Goal: Transaction & Acquisition: Obtain resource

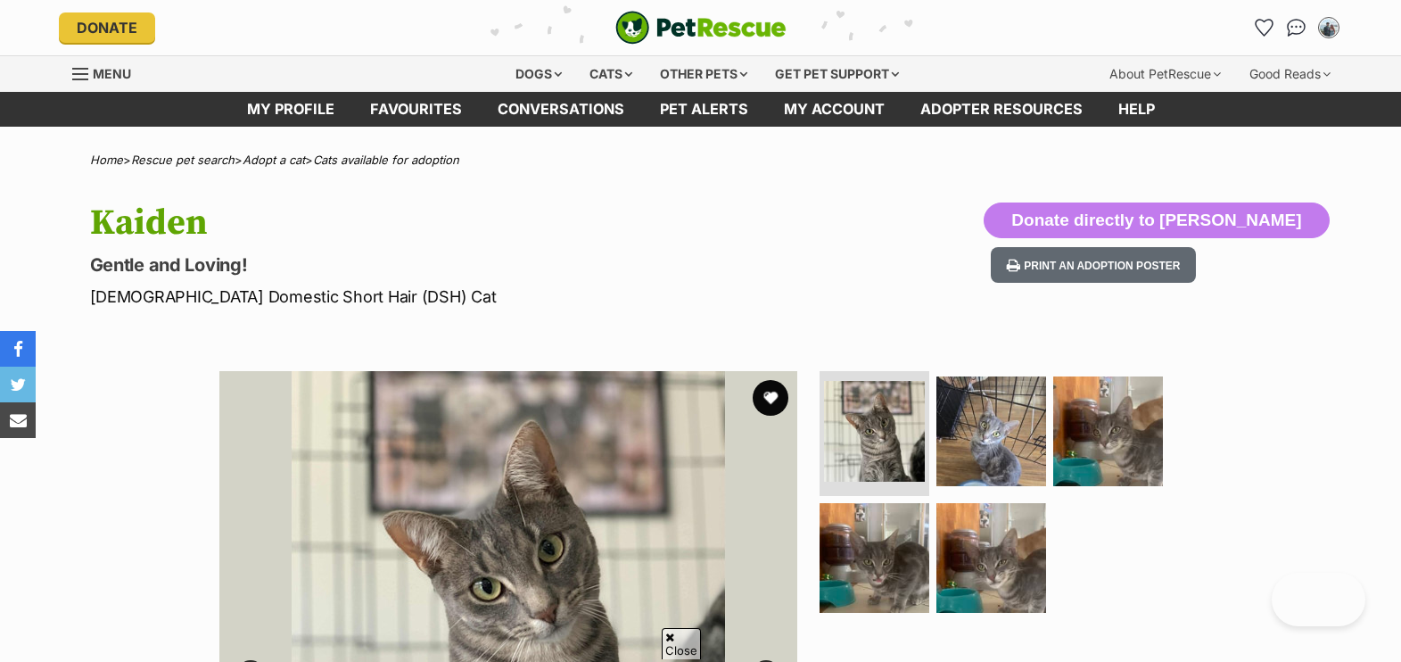
scroll to position [186, 0]
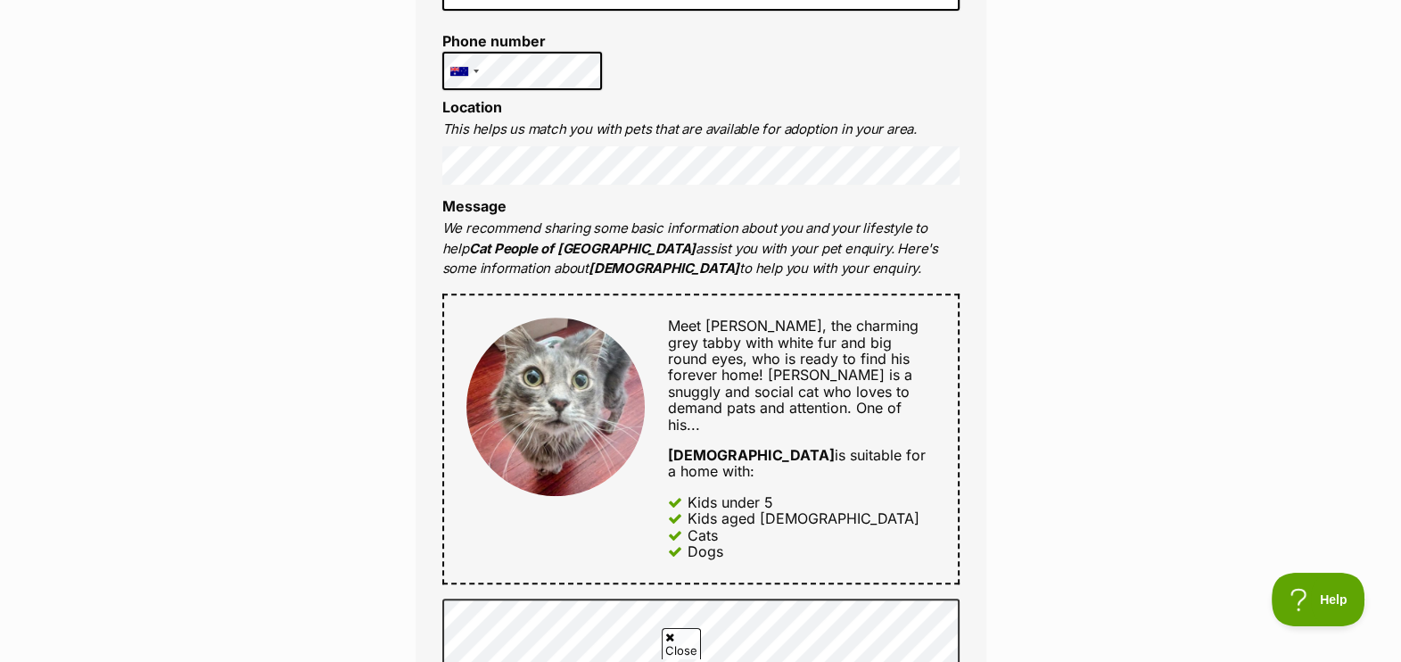
scroll to position [792, 0]
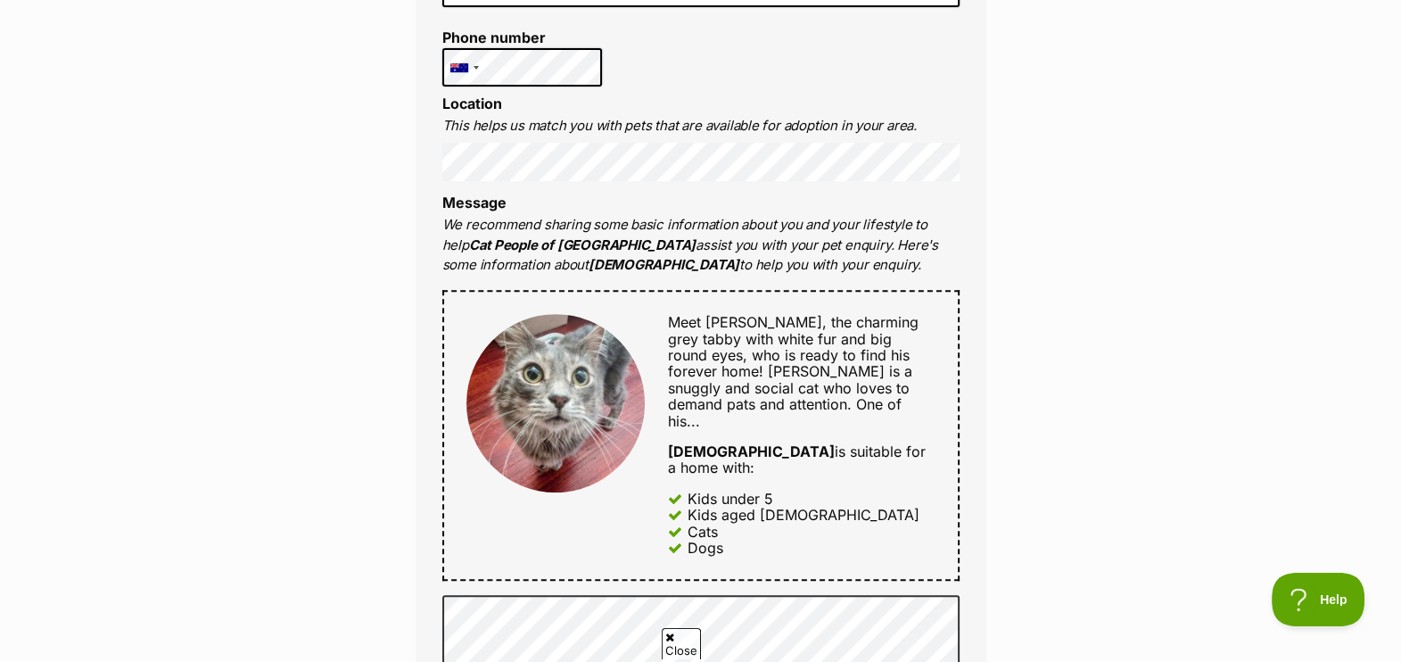
click at [970, 116] on div "Full name Kailee Email We require this to be able to send you communications re…" at bounding box center [701, 416] width 571 height 1198
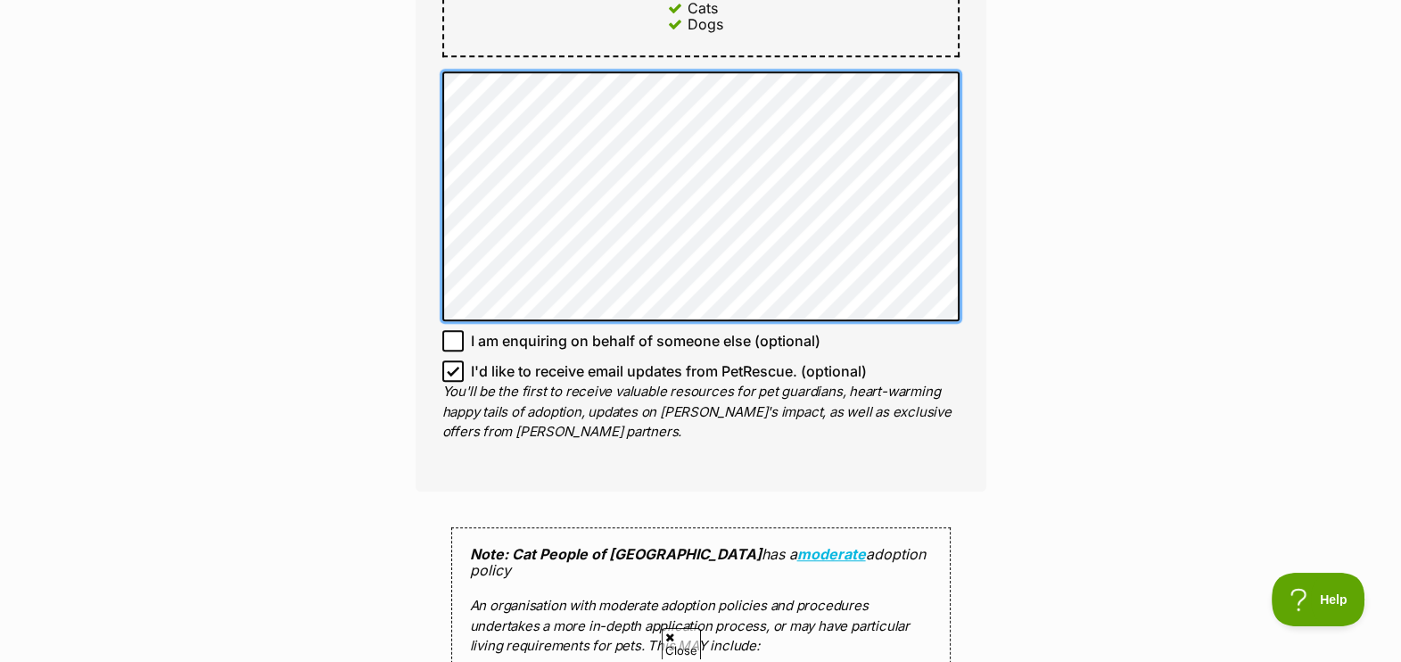
scroll to position [1338, 0]
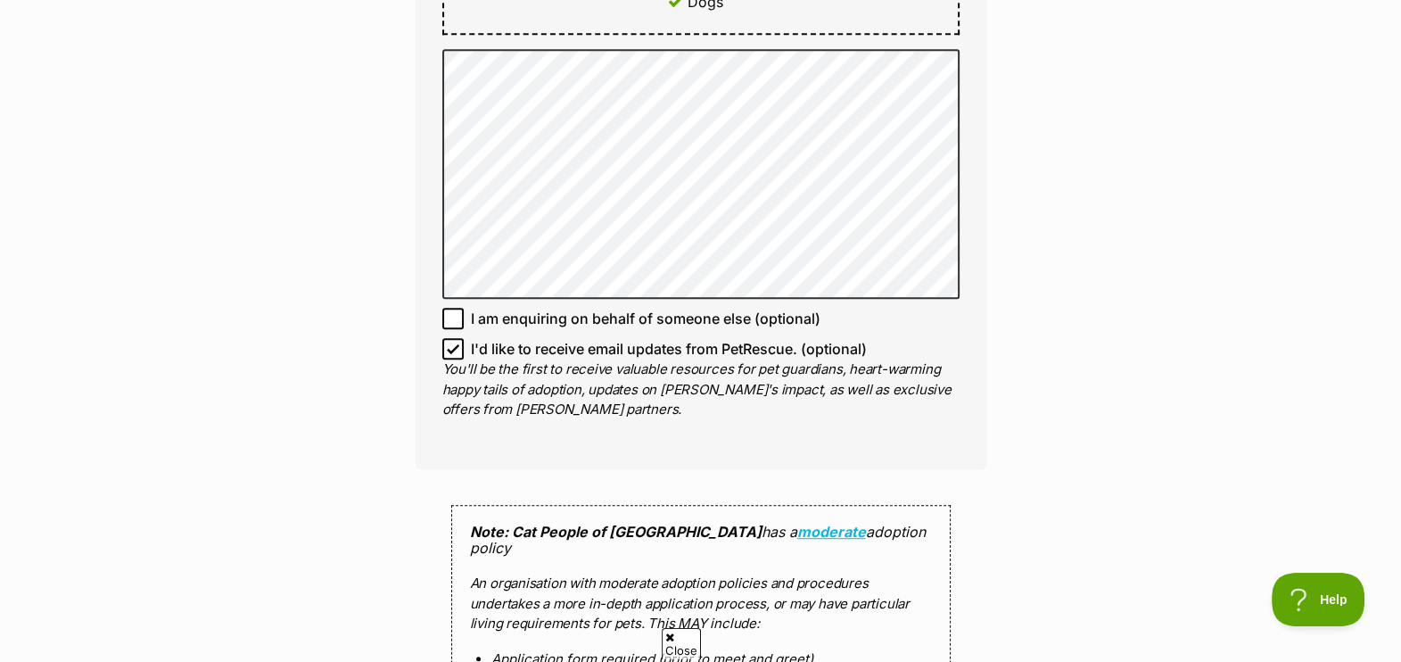
click at [453, 343] on icon at bounding box center [453, 349] width 12 height 12
click at [453, 338] on input "I'd like to receive email updates from PetRescue. (optional)" at bounding box center [452, 348] width 21 height 21
checkbox input "false"
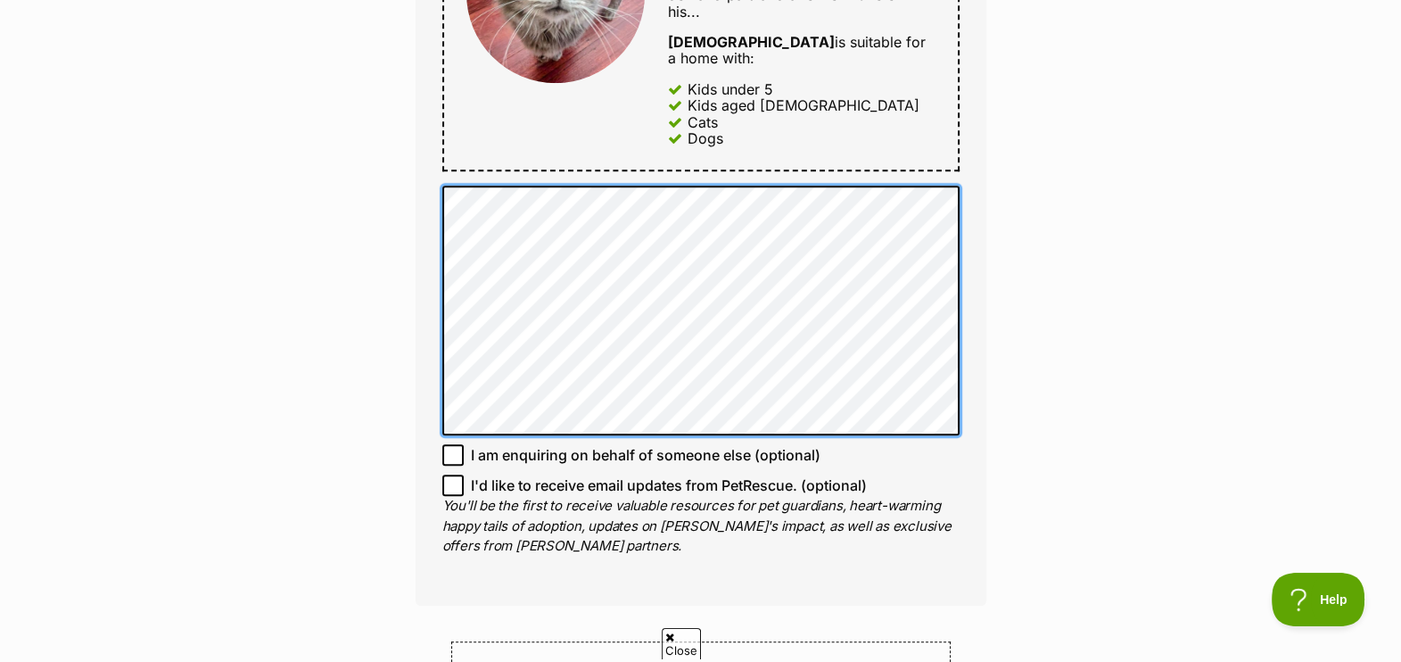
scroll to position [0, 0]
click at [437, 293] on div "Full name Kailee Email We require this to be able to send you communications re…" at bounding box center [701, 7] width 571 height 1198
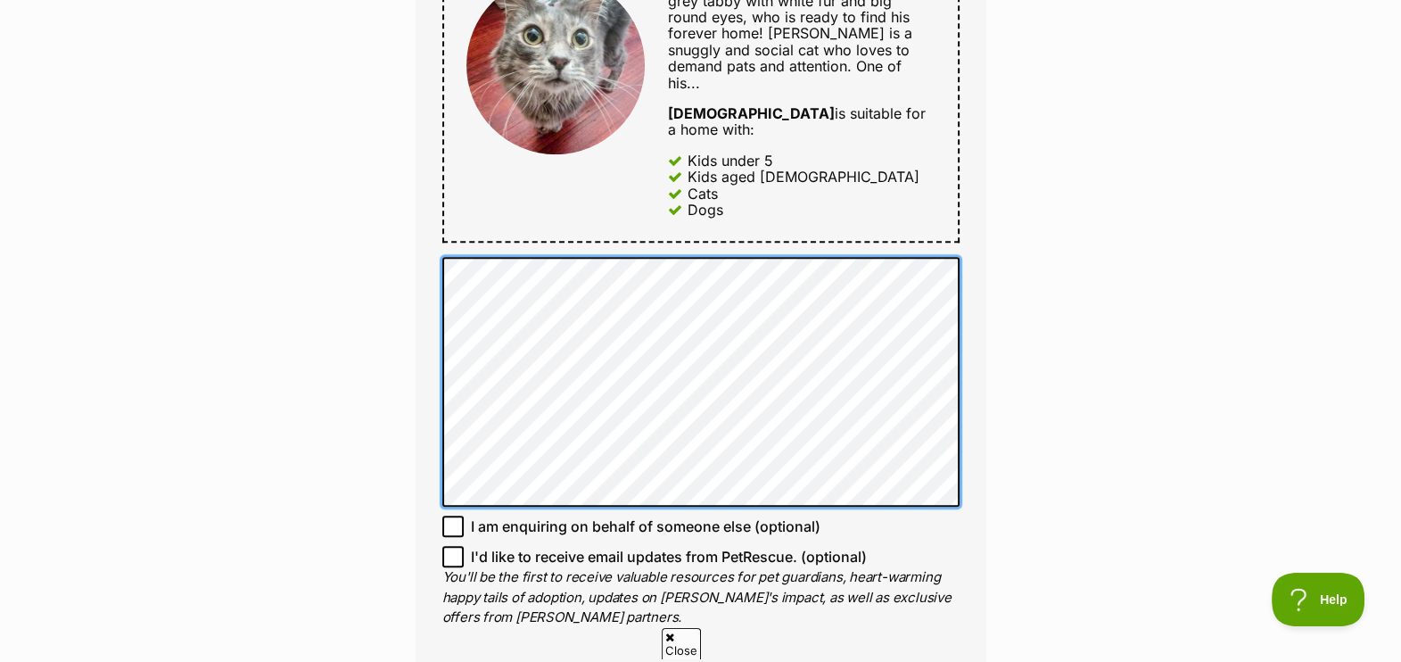
scroll to position [1126, 0]
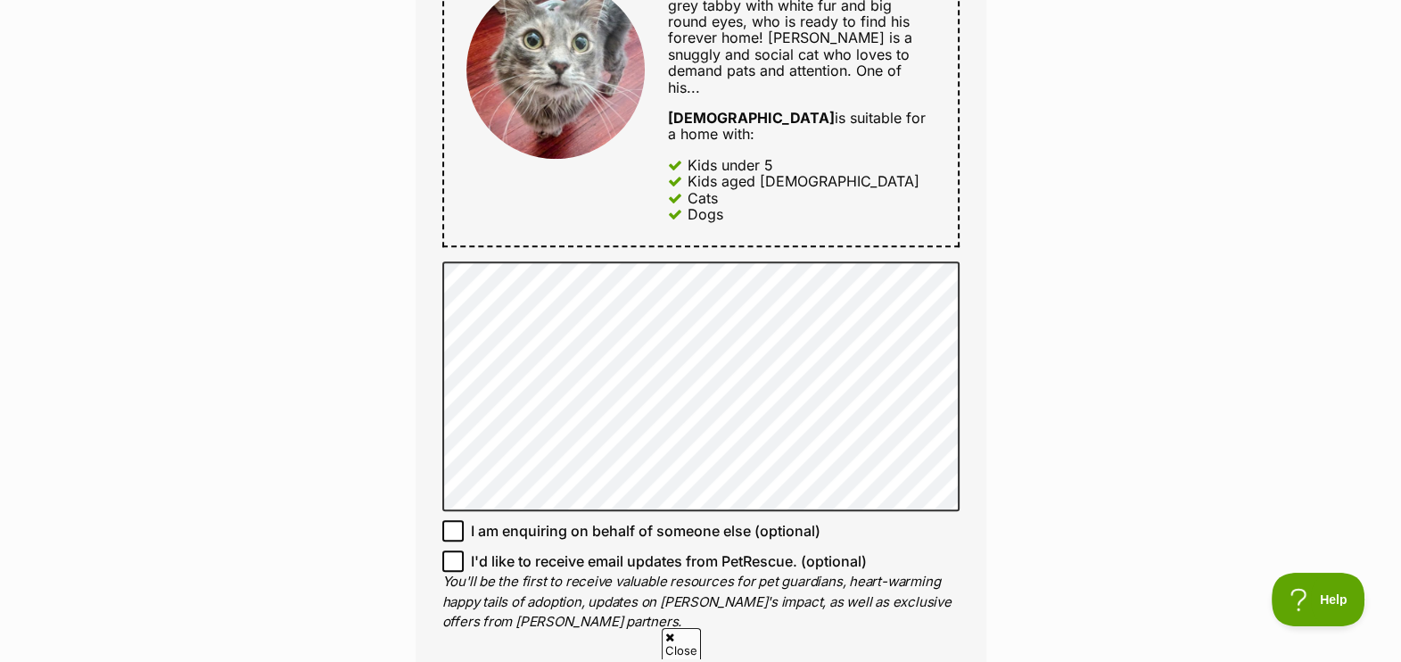
click at [1035, 187] on div "Enquire about Zeus 0415241211 Send an enquiry via the form below or phone us on…" at bounding box center [700, 201] width 1401 height 2329
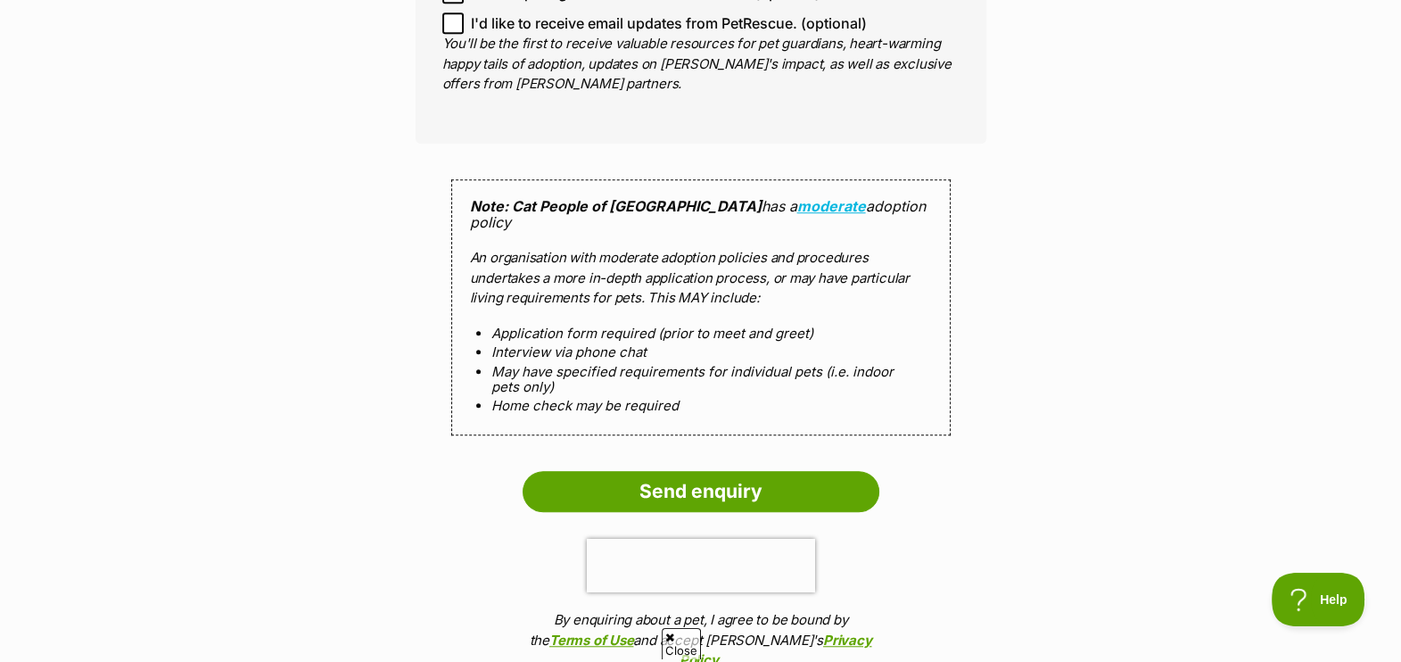
scroll to position [1646, 0]
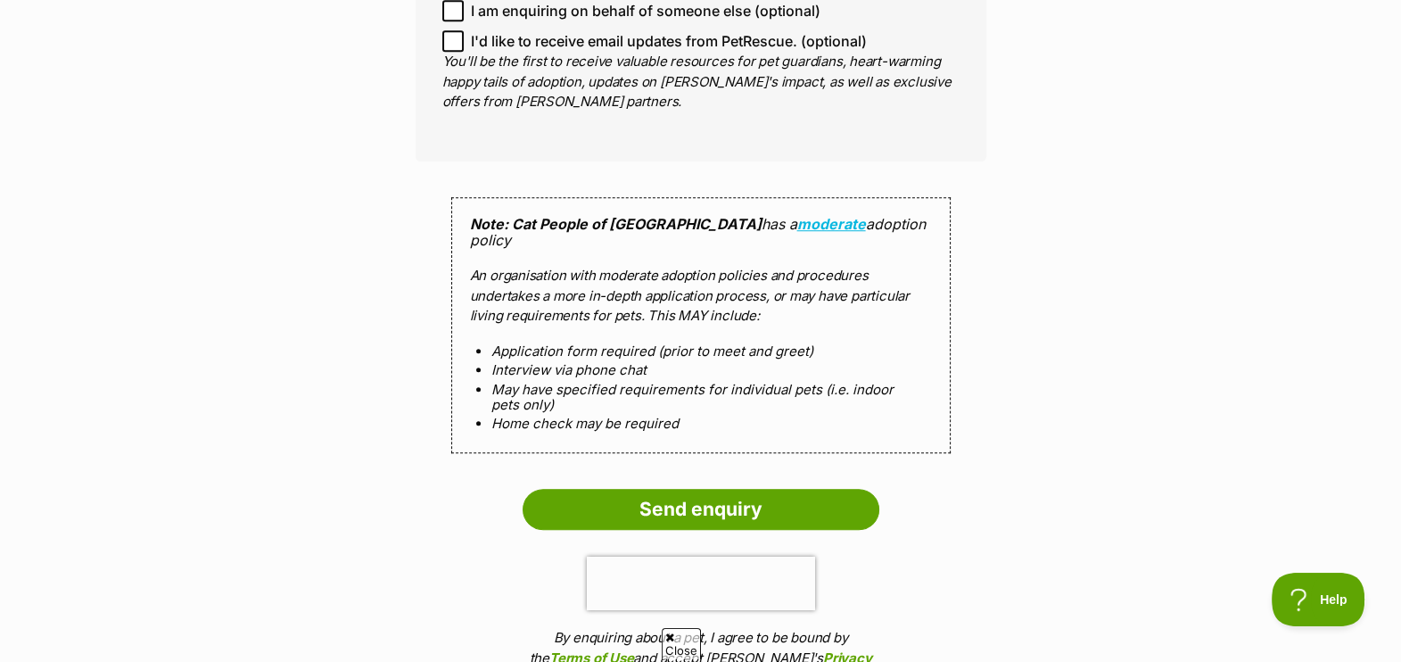
click at [804, 489] on input "Send enquiry" at bounding box center [701, 509] width 357 height 41
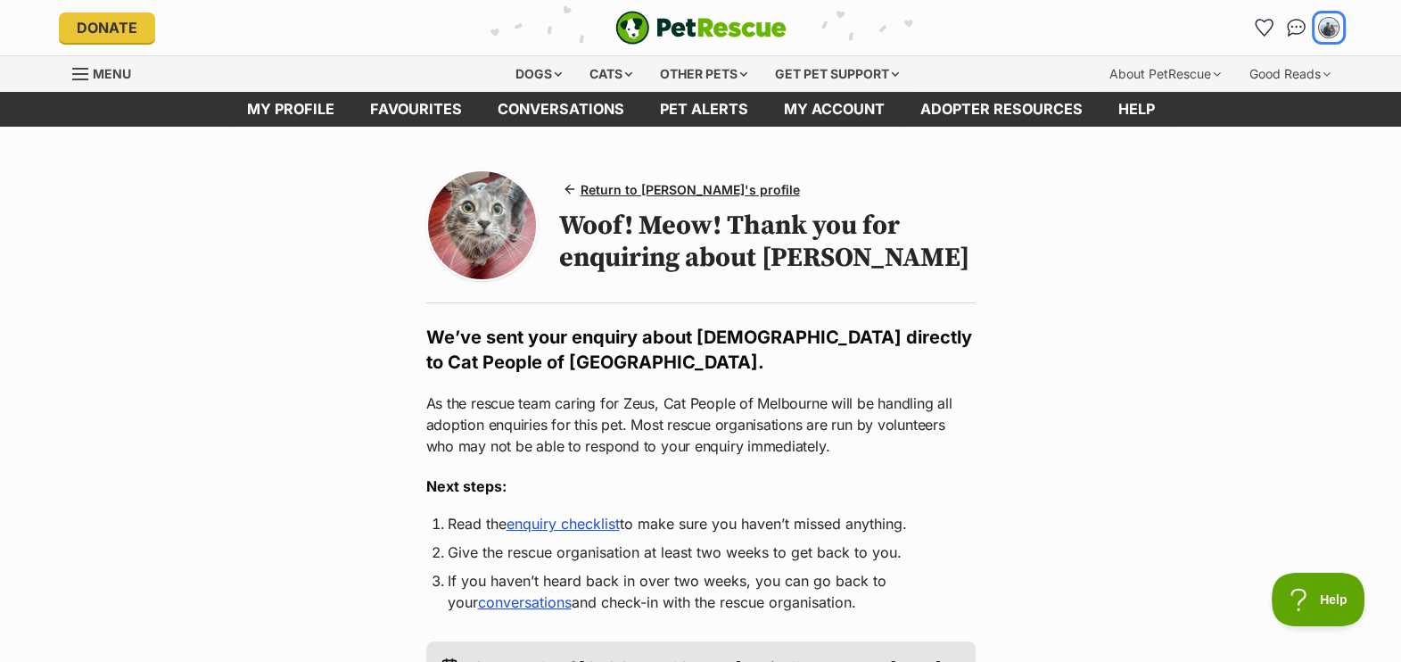
click at [1334, 23] on img "My account" at bounding box center [1329, 28] width 18 height 18
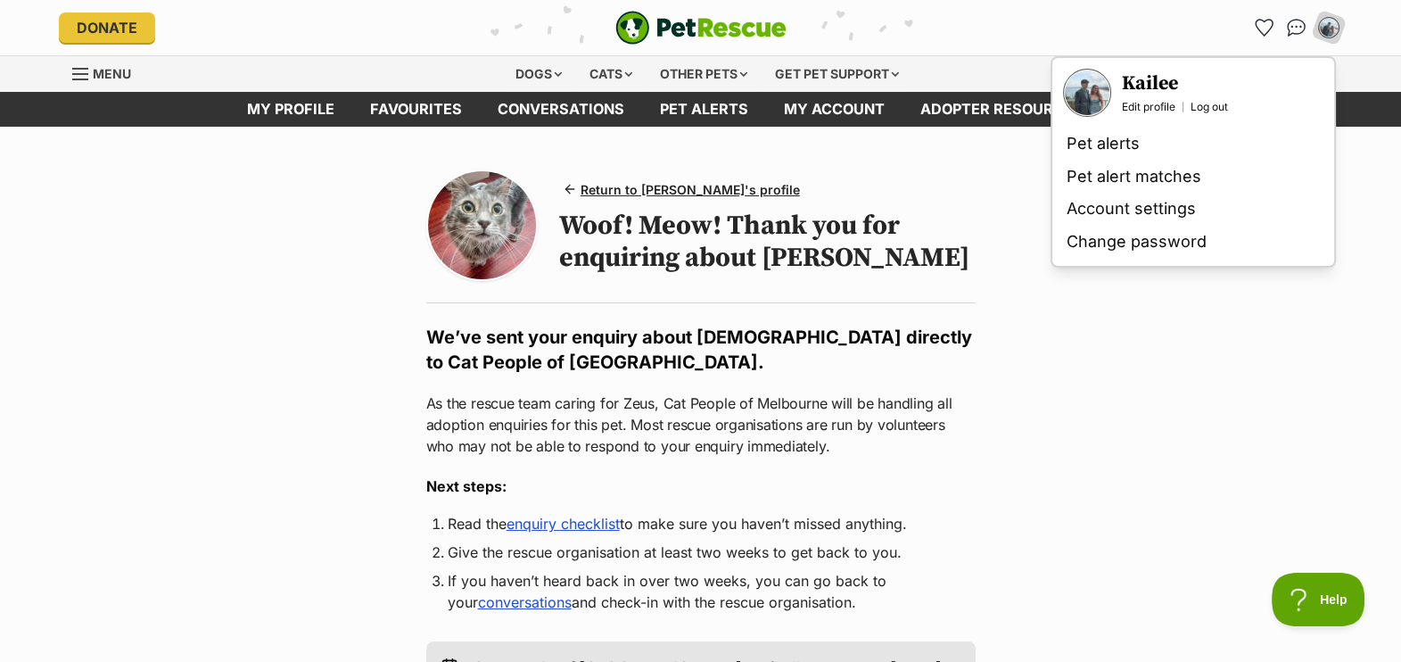
click at [1146, 104] on link "Edit profile" at bounding box center [1149, 107] width 54 height 14
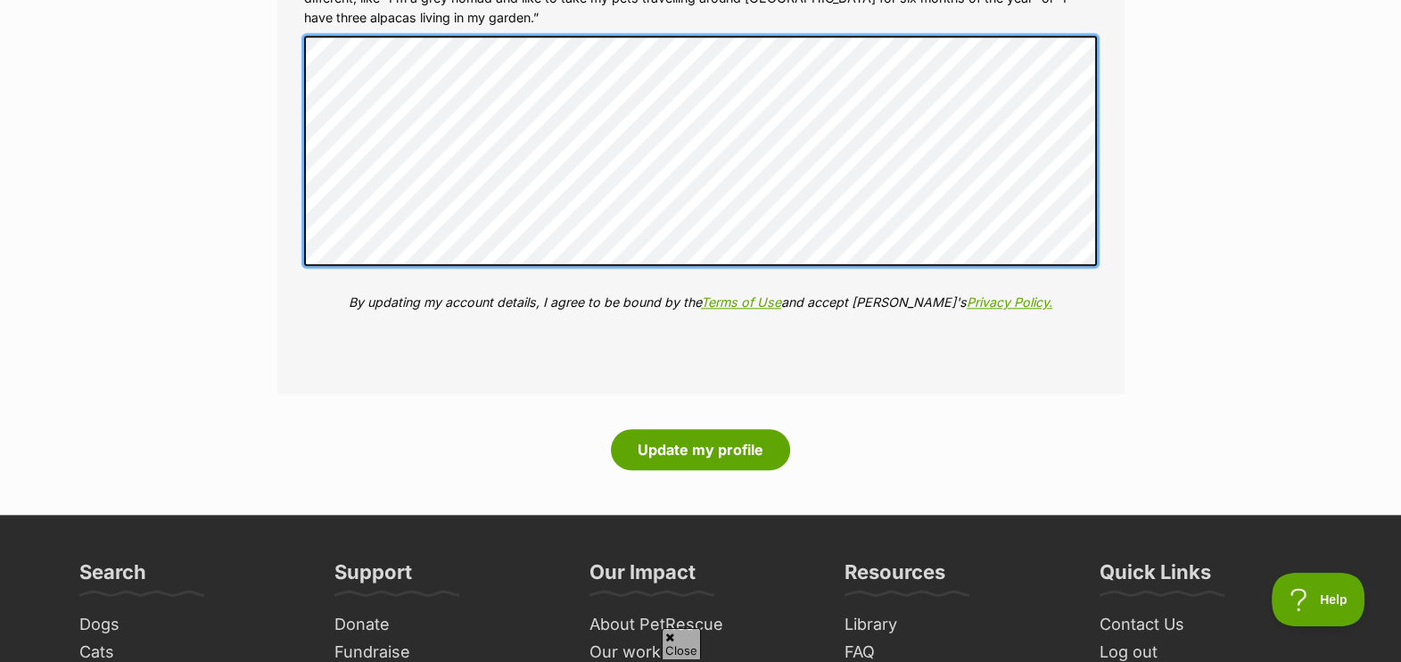
scroll to position [2518, 0]
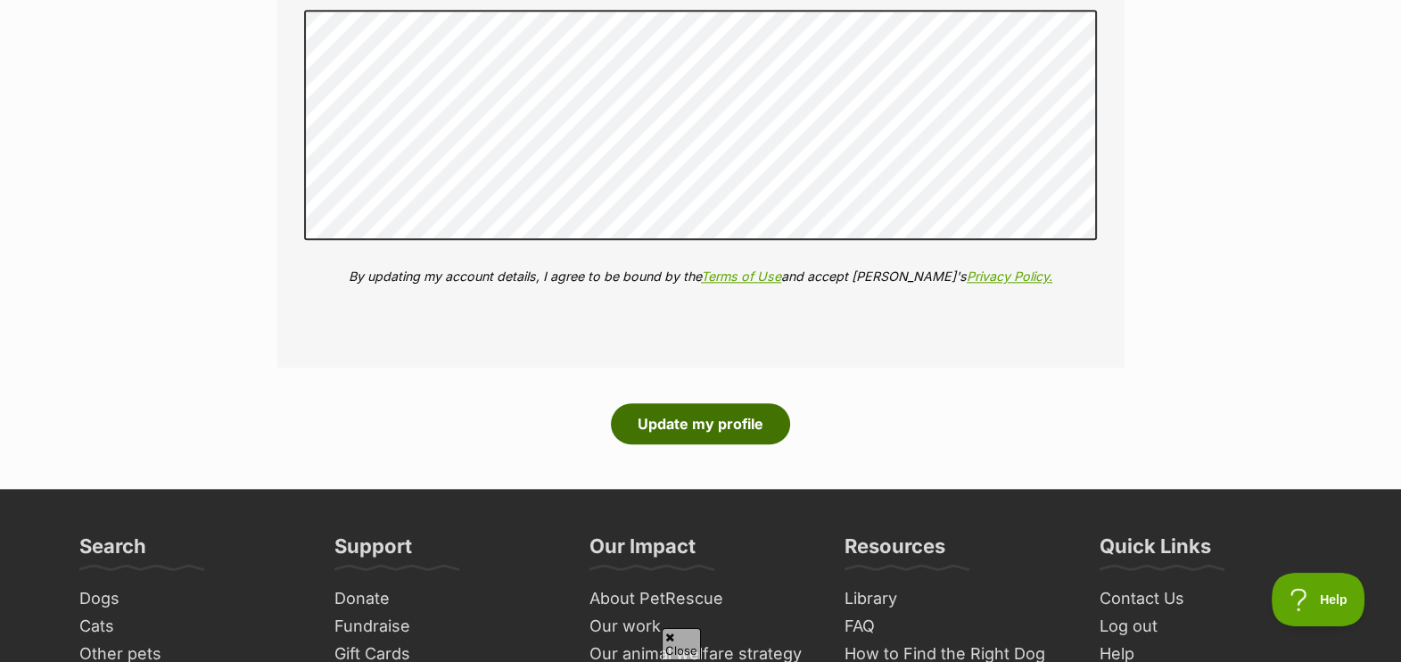
click at [732, 426] on button "Update my profile" at bounding box center [700, 423] width 179 height 41
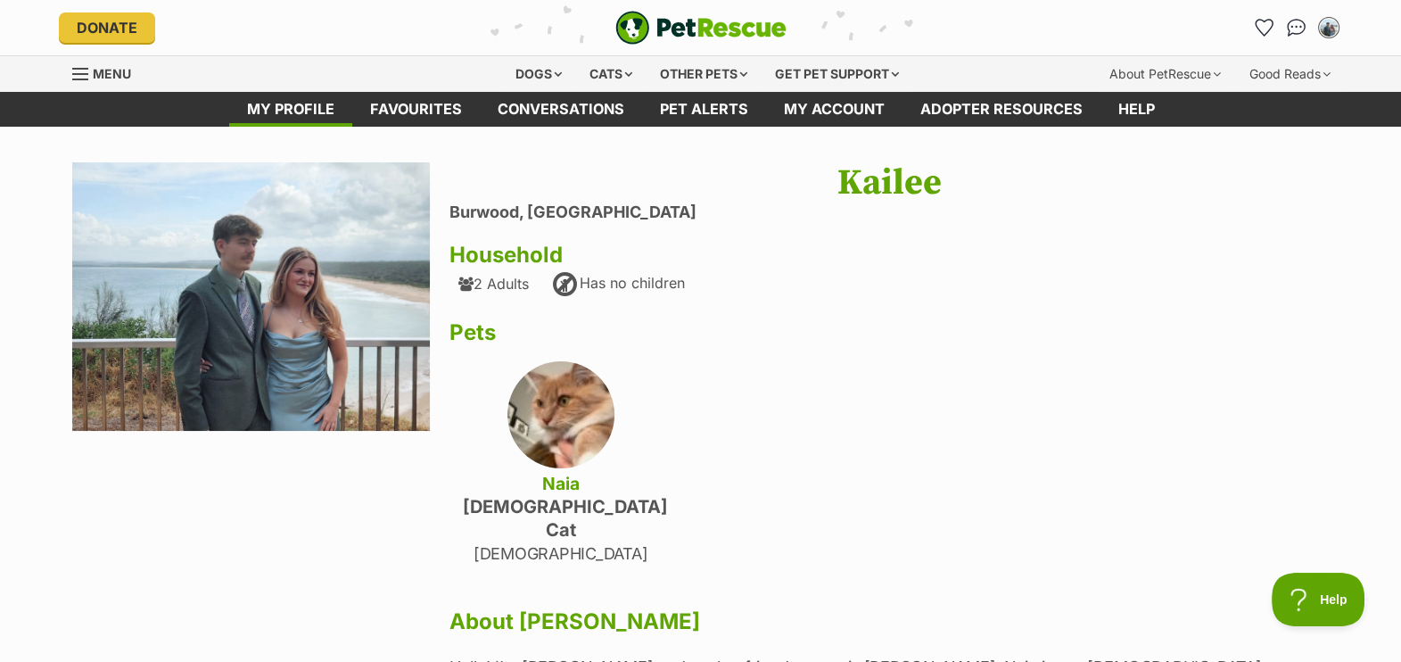
click at [1270, 18] on link "Favourites" at bounding box center [1265, 27] width 29 height 29
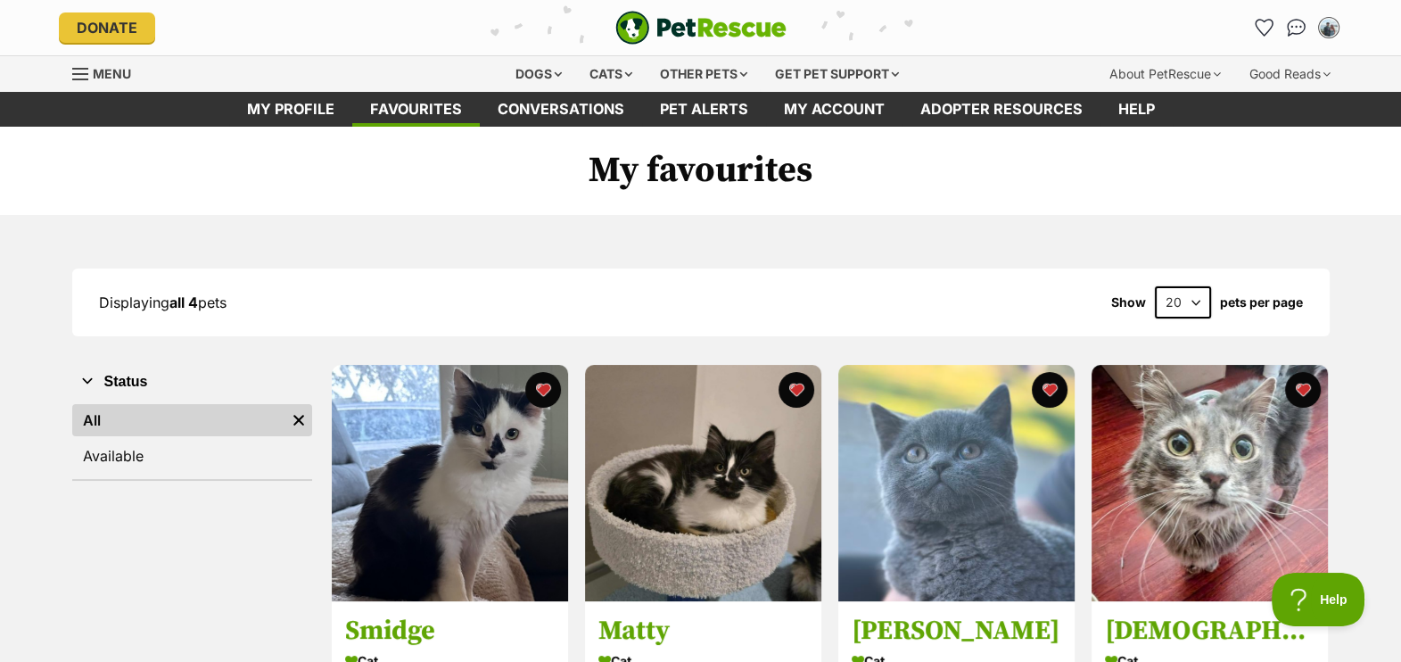
click at [1187, 477] on img at bounding box center [1210, 483] width 236 height 236
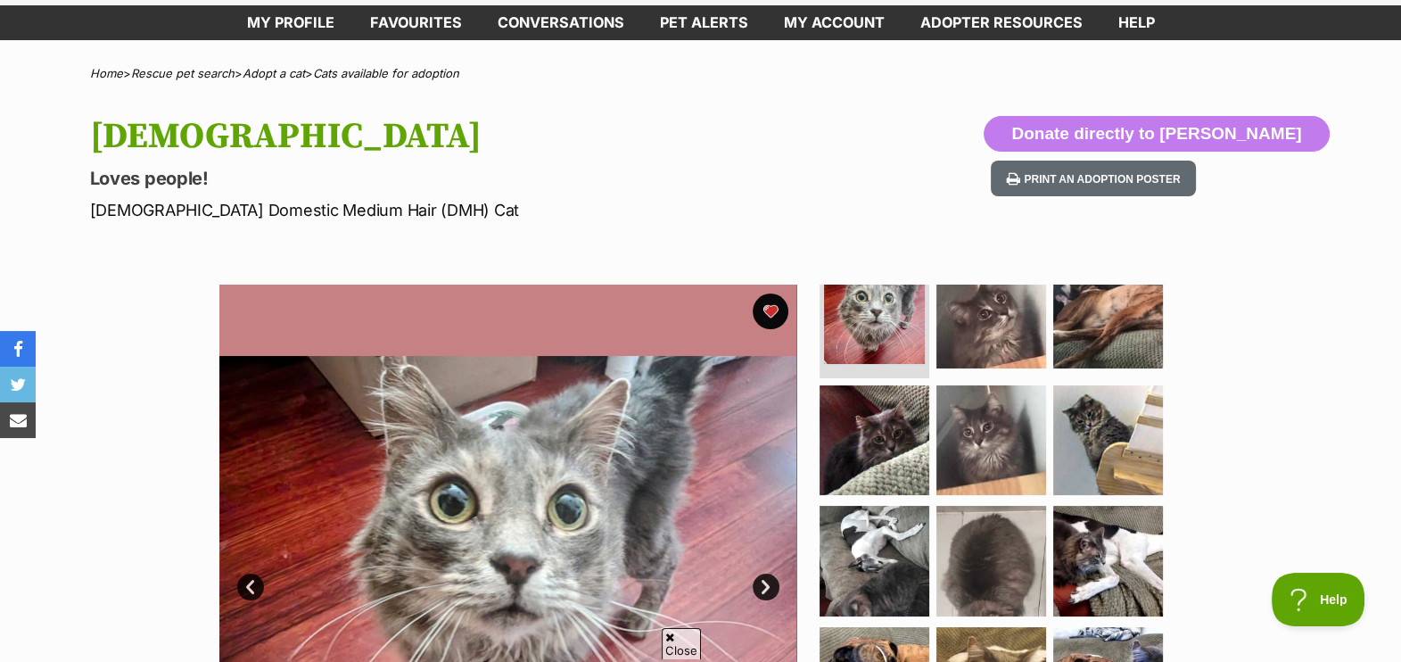
scroll to position [195, 0]
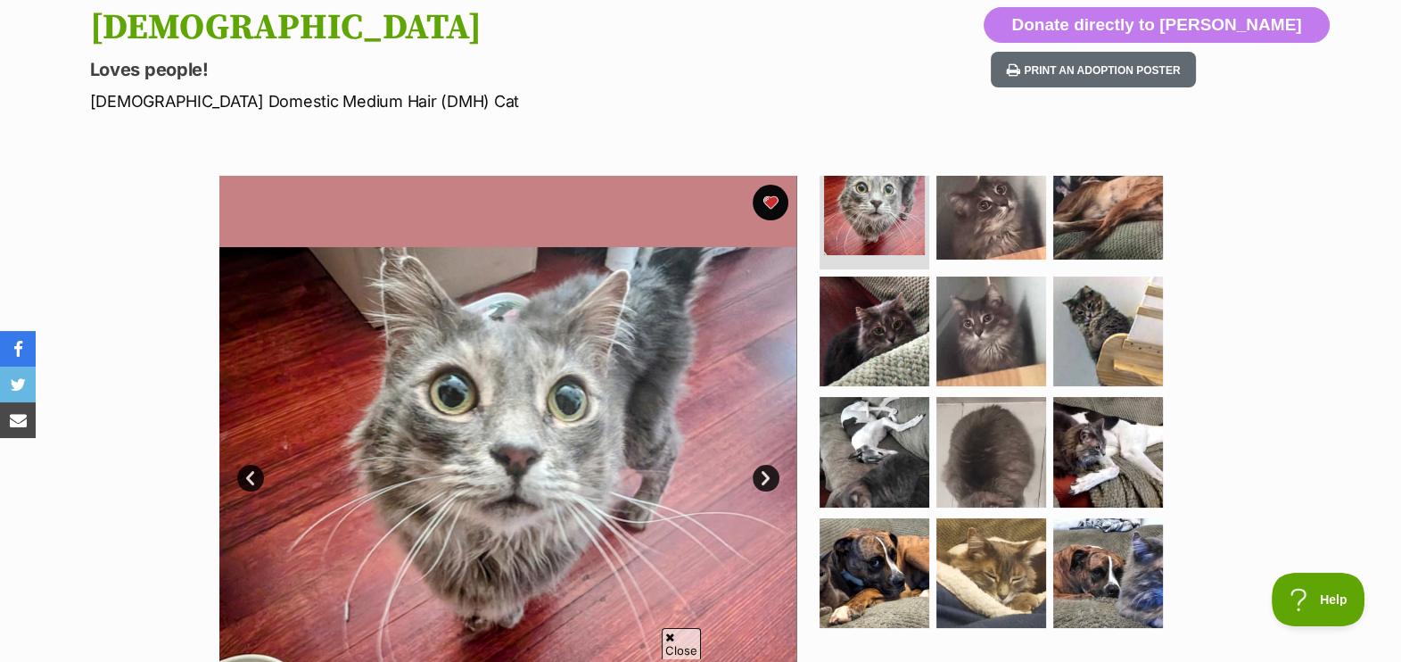
click at [1007, 314] on img at bounding box center [992, 332] width 110 height 110
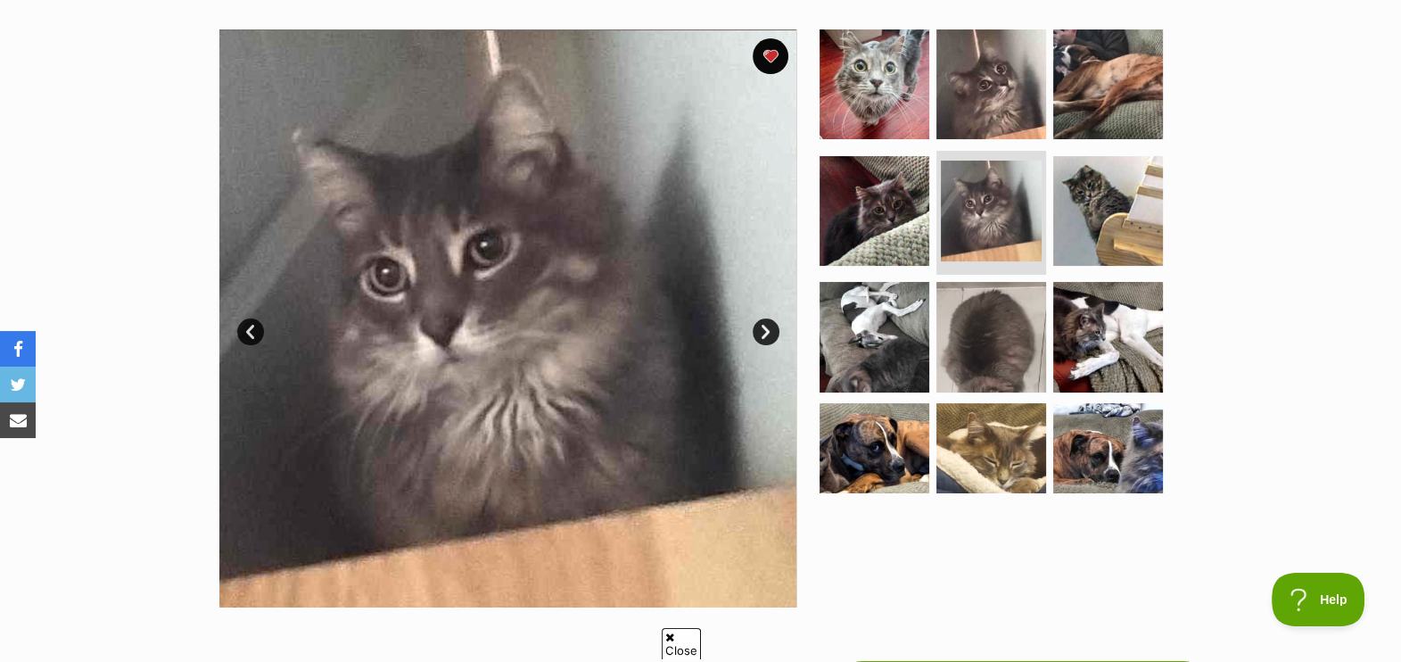
scroll to position [0, 0]
click at [875, 203] on img at bounding box center [874, 210] width 115 height 115
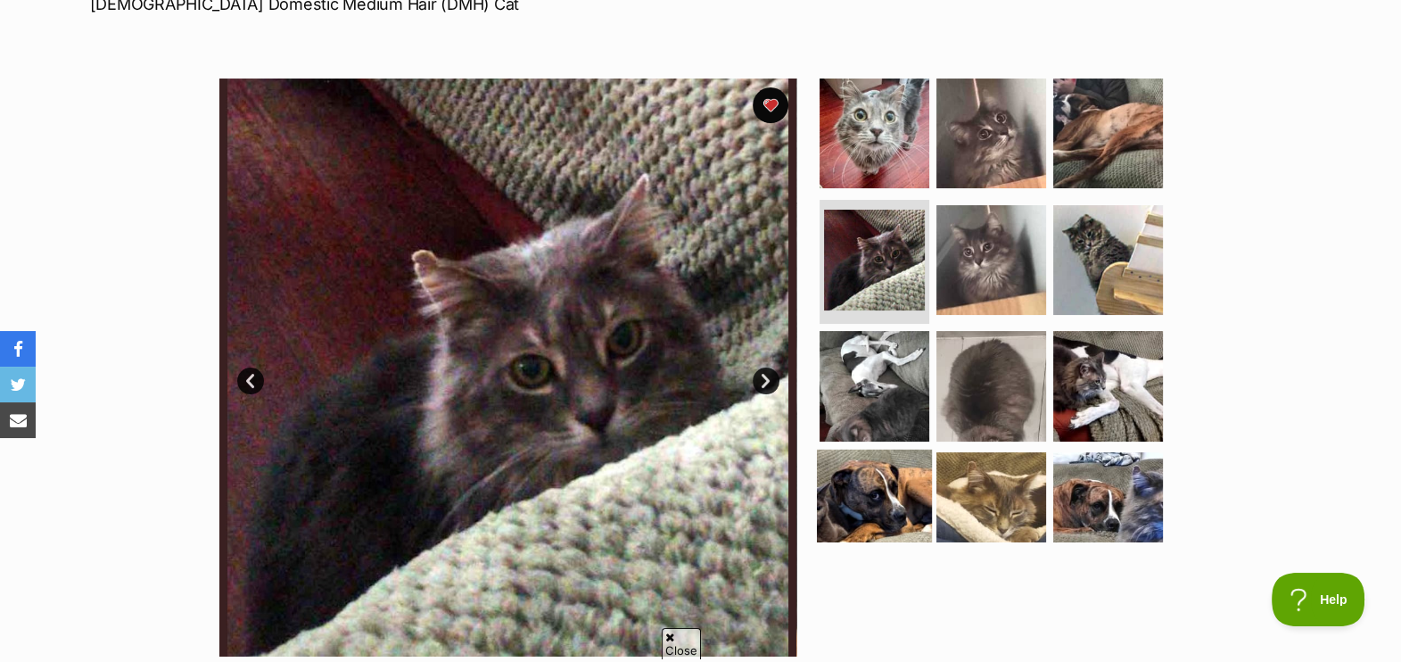
click at [882, 496] on img at bounding box center [874, 507] width 115 height 115
